Goal: Browse casually

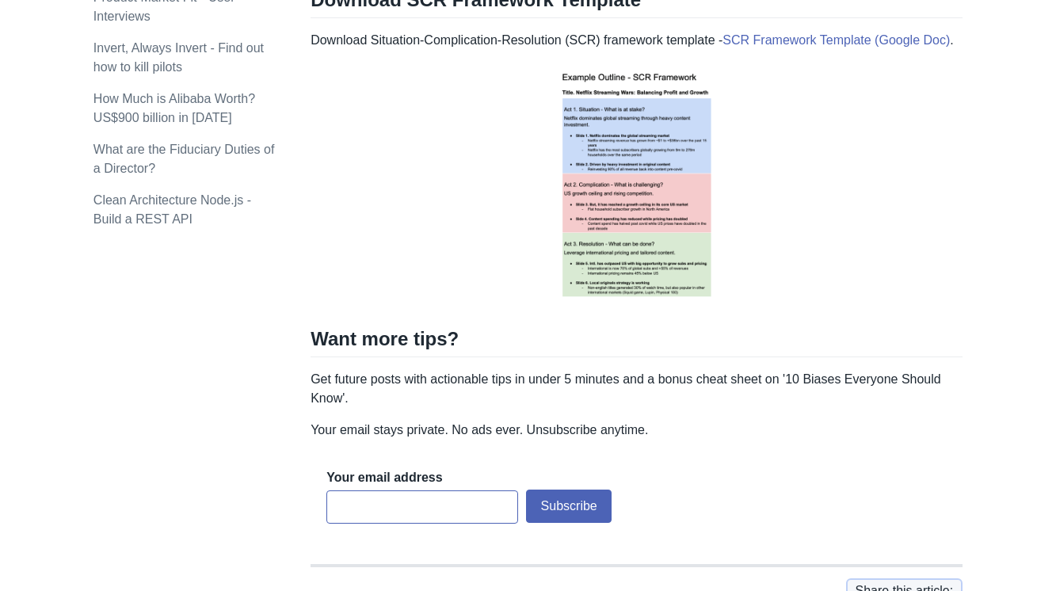
scroll to position [2067, 0]
click at [620, 177] on img at bounding box center [636, 185] width 203 height 245
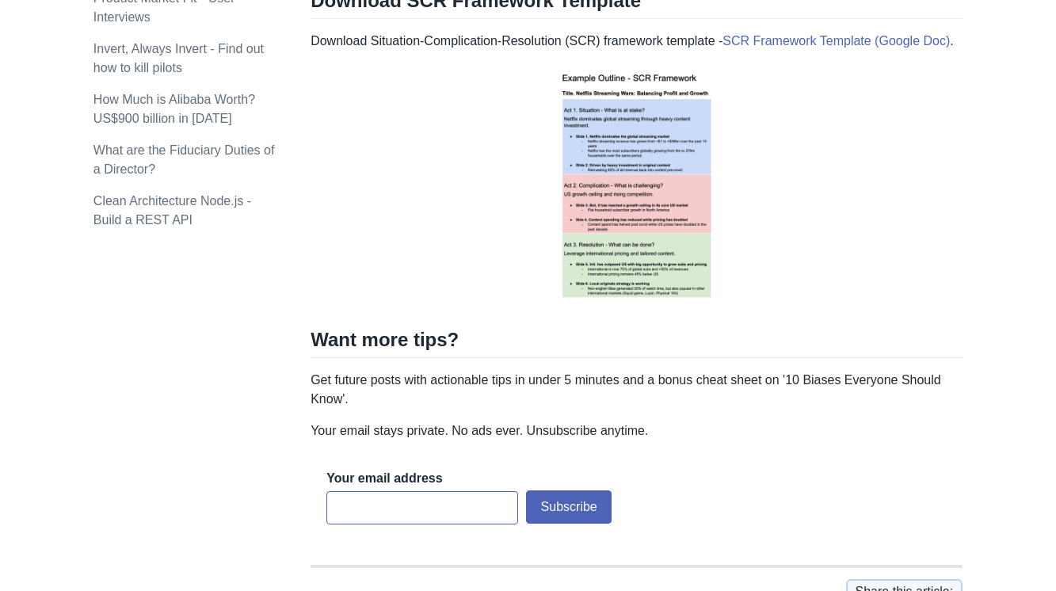
click at [620, 177] on img at bounding box center [636, 185] width 203 height 245
